Goal: Task Accomplishment & Management: Use online tool/utility

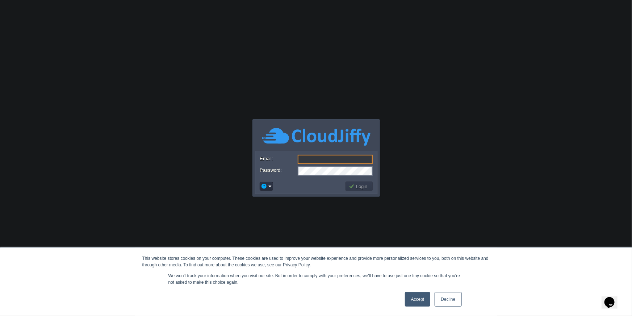
click at [322, 166] on form "Email: Password:" at bounding box center [317, 165] width 122 height 28
click at [334, 161] on input "Email:" at bounding box center [335, 159] width 75 height 9
type input "[PERSON_NAME][EMAIL_ADDRESS][DOMAIN_NAME]"
click at [367, 187] on button "Login" at bounding box center [359, 186] width 21 height 7
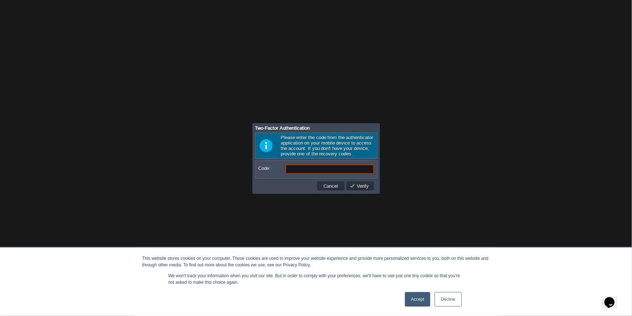
click at [426, 303] on link "Accept" at bounding box center [418, 299] width 26 height 14
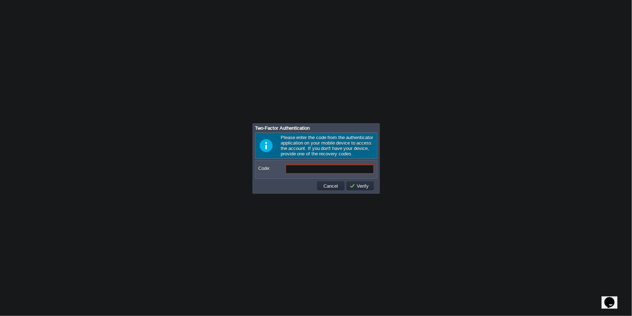
click at [315, 170] on input "Code:" at bounding box center [330, 169] width 89 height 9
type input "588514"
type input "696250"
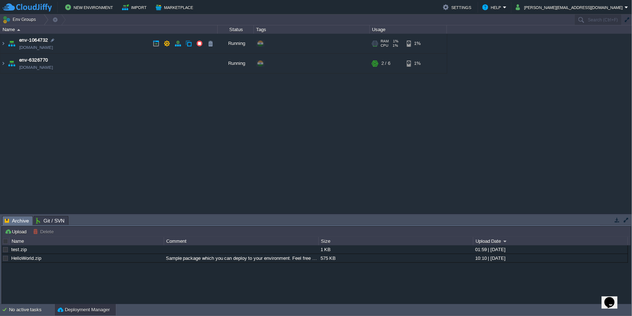
click at [95, 42] on td "env-1064732 [DOMAIN_NAME]" at bounding box center [108, 44] width 217 height 20
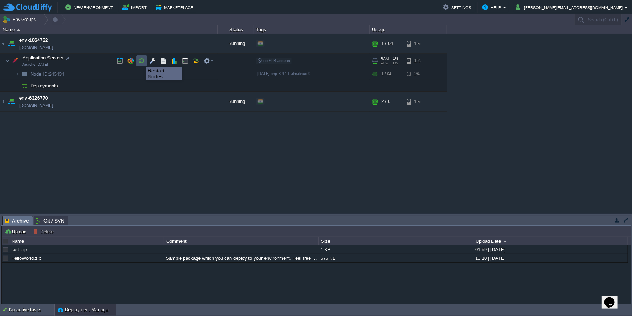
click at [141, 61] on button "button" at bounding box center [141, 61] width 7 height 7
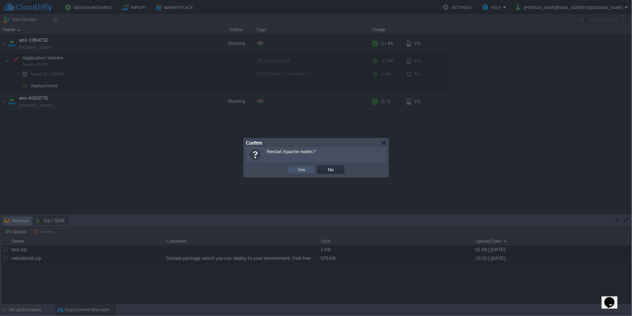
click at [299, 171] on button "Yes" at bounding box center [302, 169] width 12 height 7
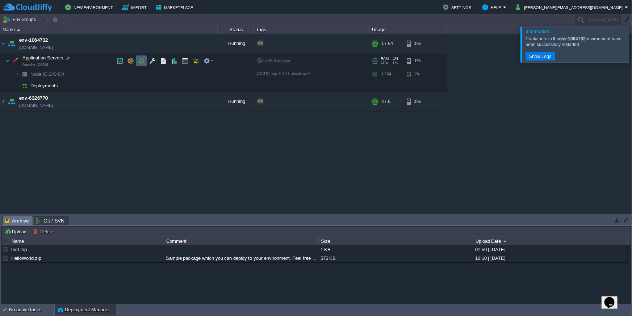
click at [140, 63] on button "button" at bounding box center [141, 61] width 7 height 7
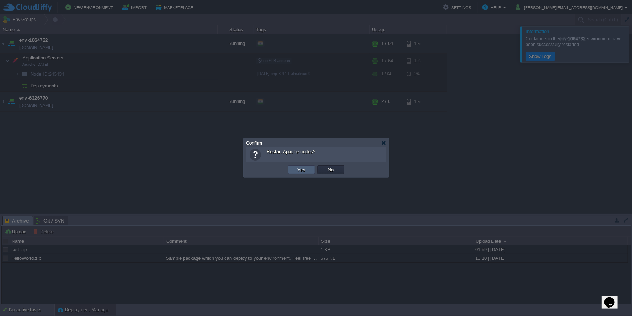
click at [293, 171] on td "Yes" at bounding box center [301, 169] width 27 height 9
